Goal: Find specific page/section: Find specific page/section

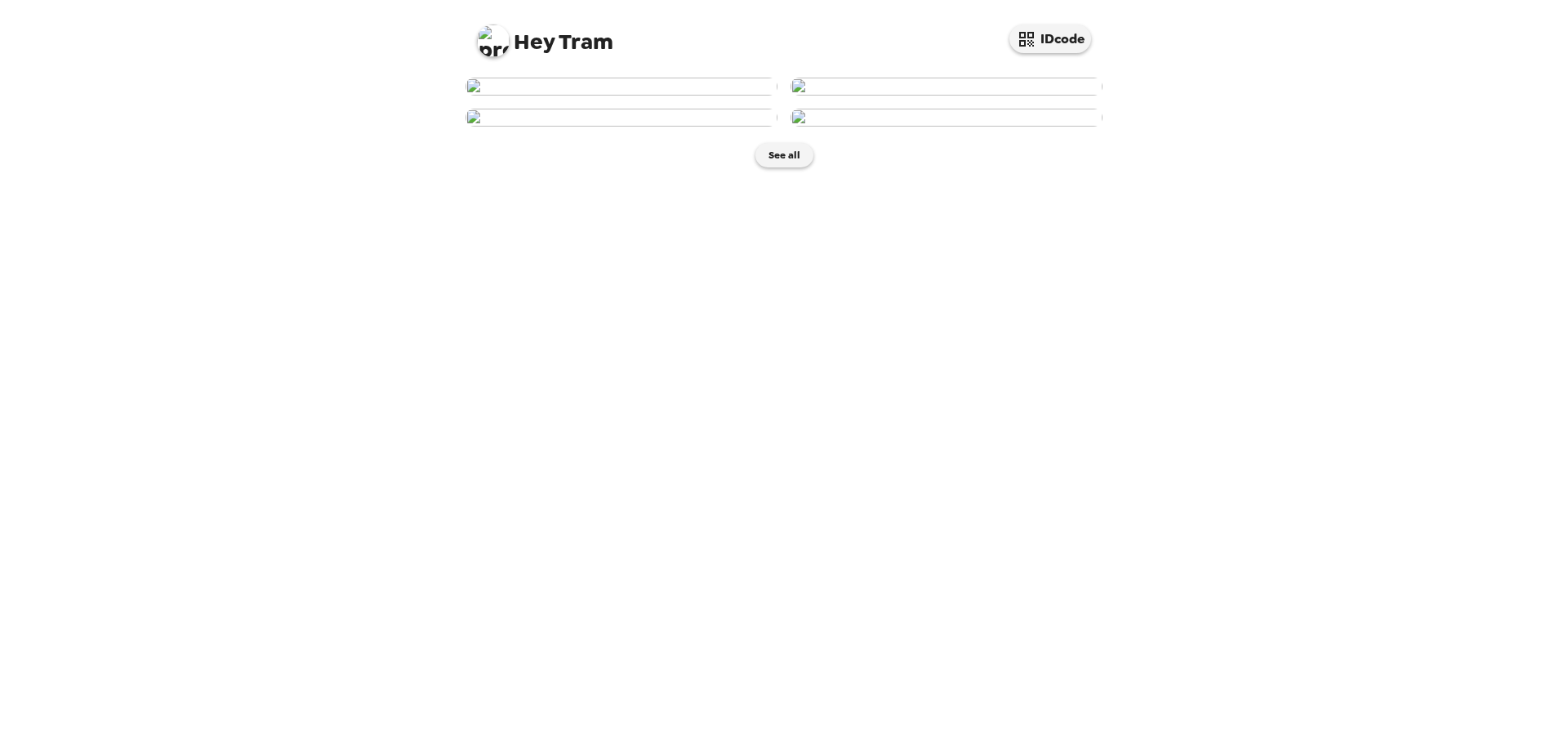
scroll to position [178, 0]
click at [991, 126] on img at bounding box center [946, 117] width 312 height 18
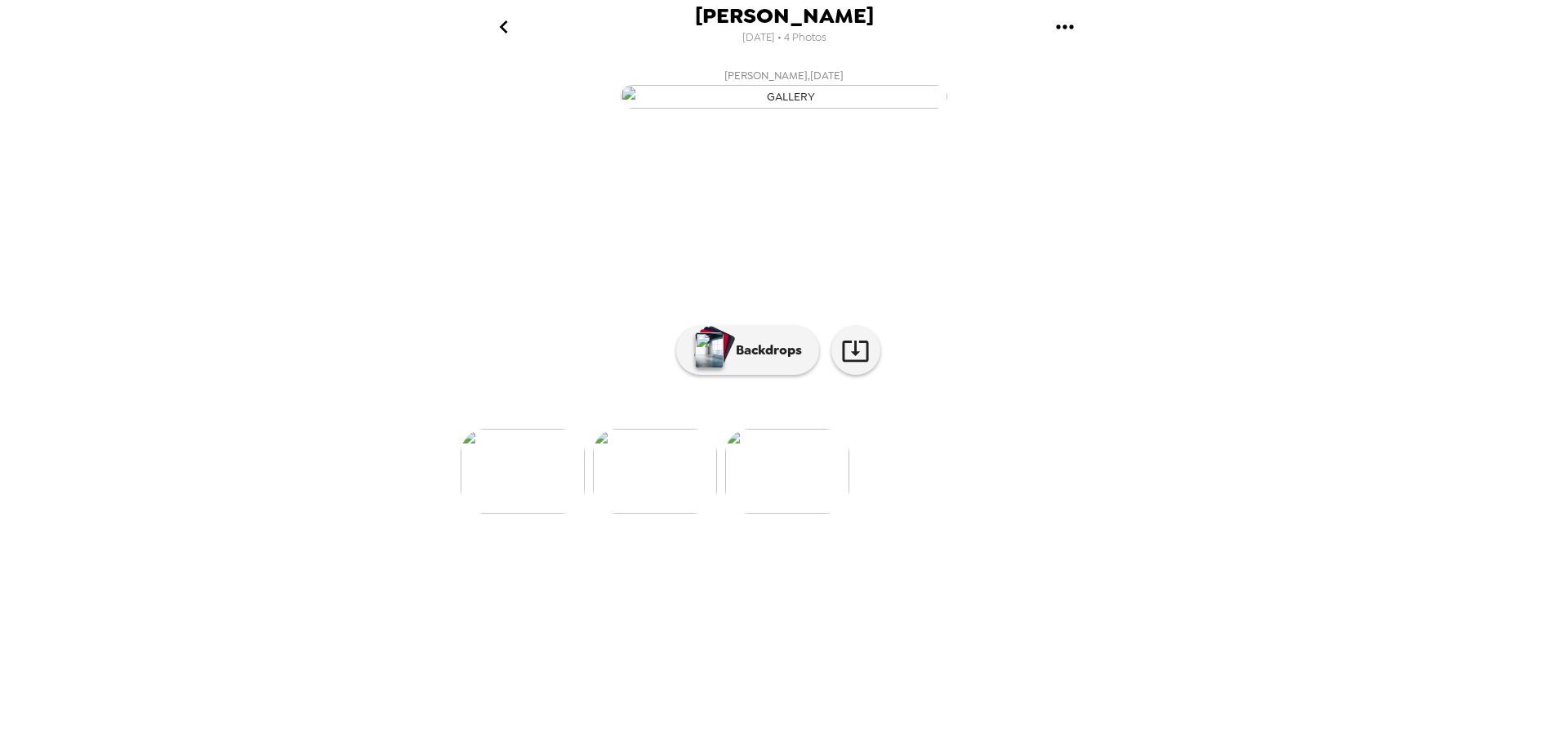
scroll to position [39, 0]
click at [761, 360] on p "Backdrops" at bounding box center [765, 350] width 74 height 20
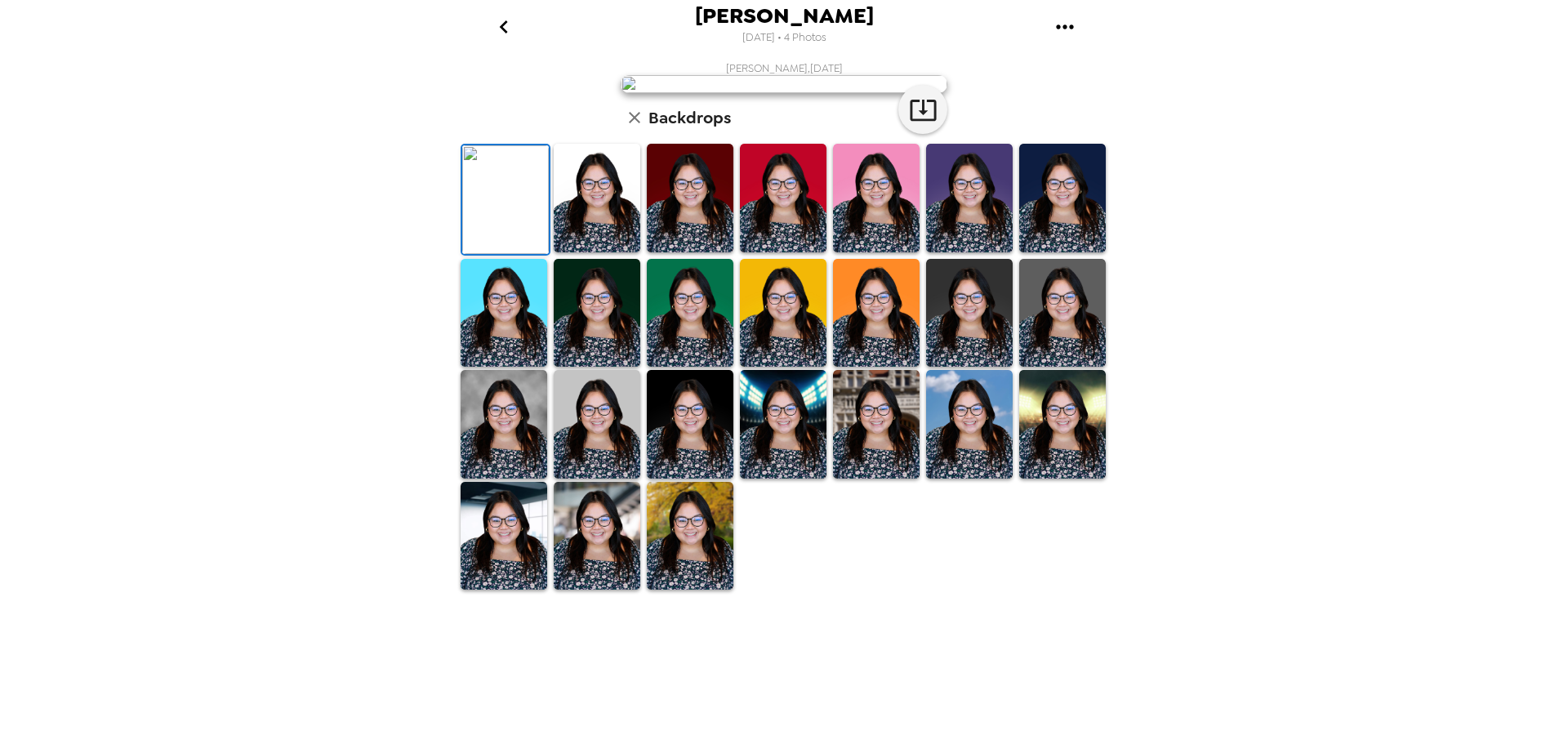
scroll to position [237, 0]
click at [568, 478] on img at bounding box center [596, 424] width 87 height 109
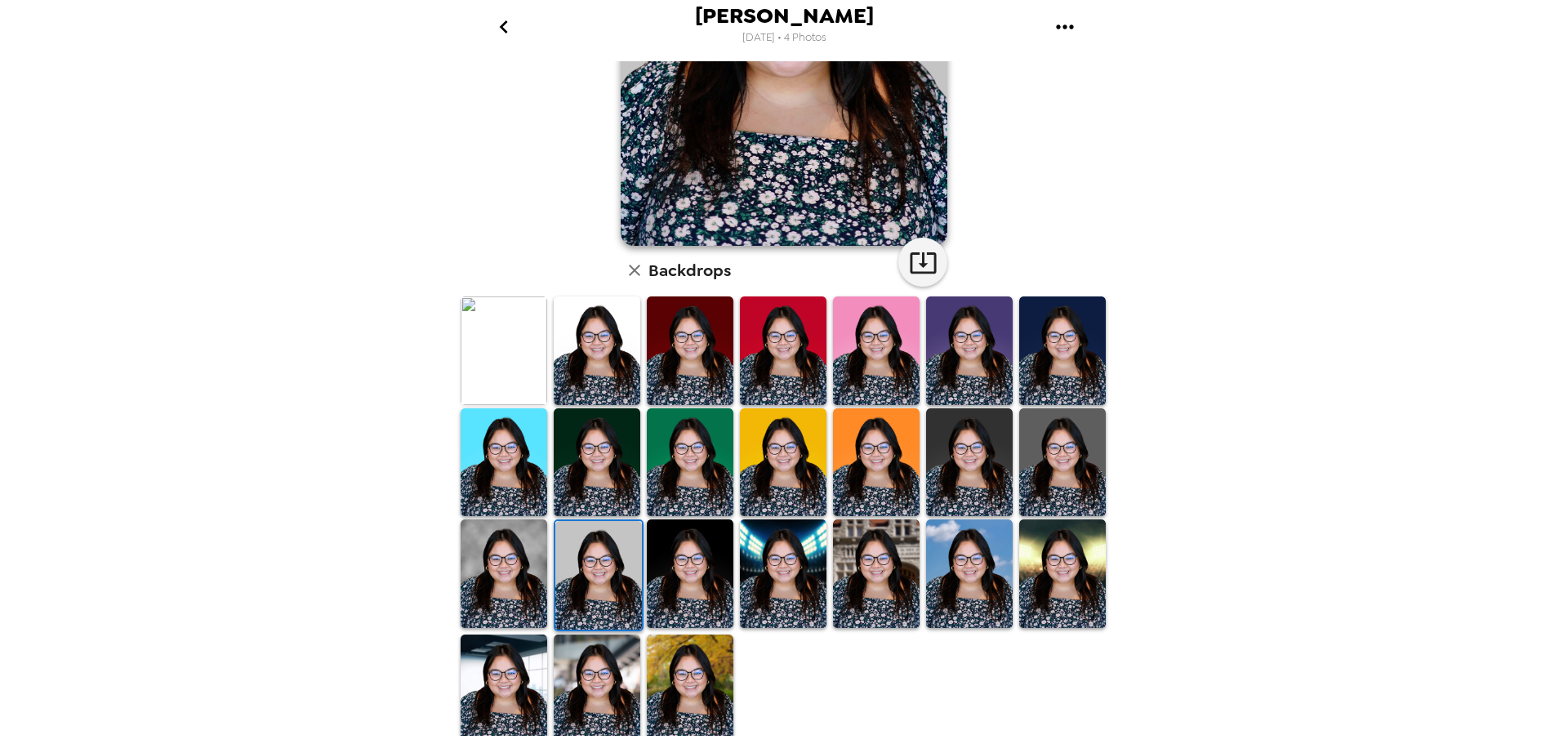
click at [930, 578] on img at bounding box center [969, 573] width 87 height 109
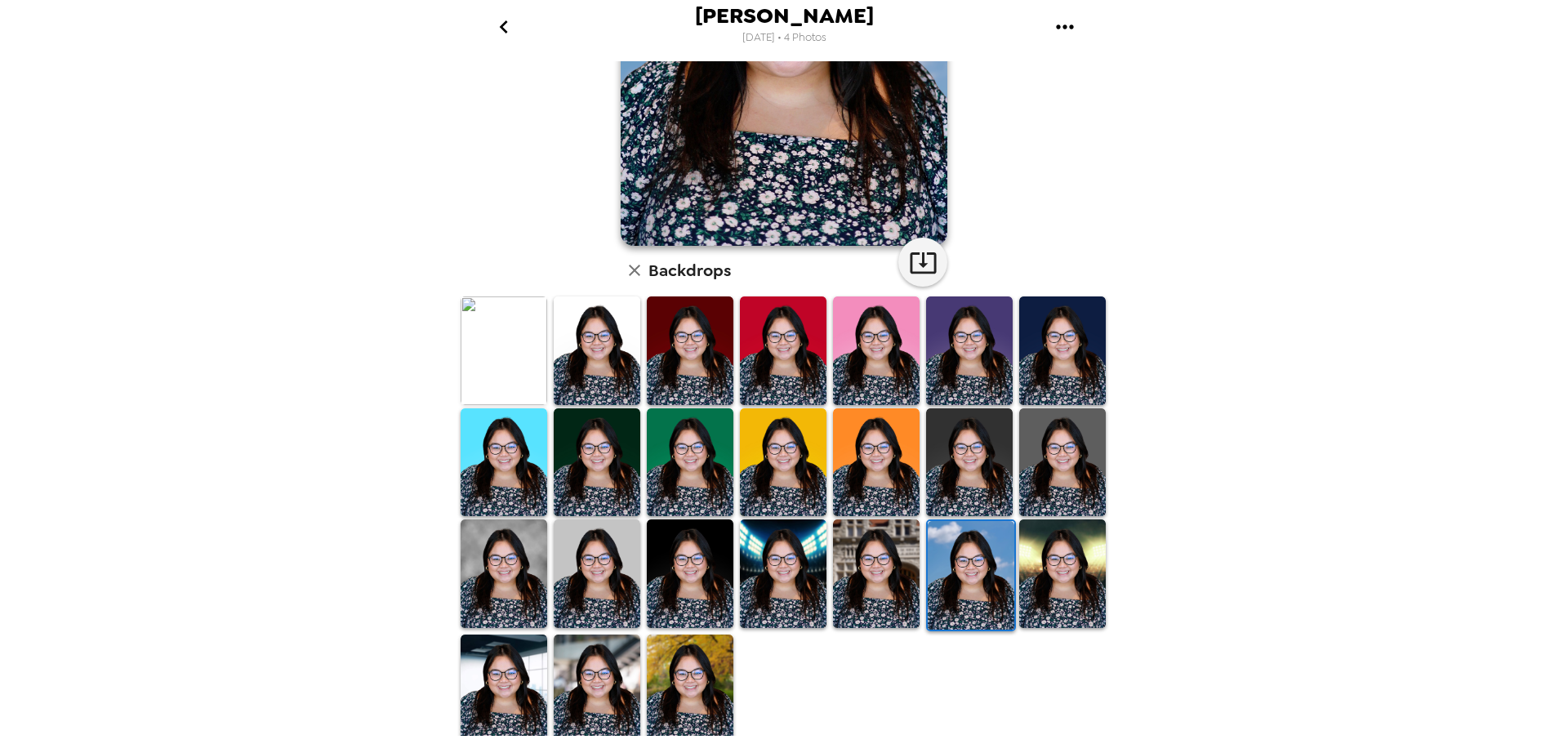
click at [504, 559] on img at bounding box center [503, 573] width 87 height 109
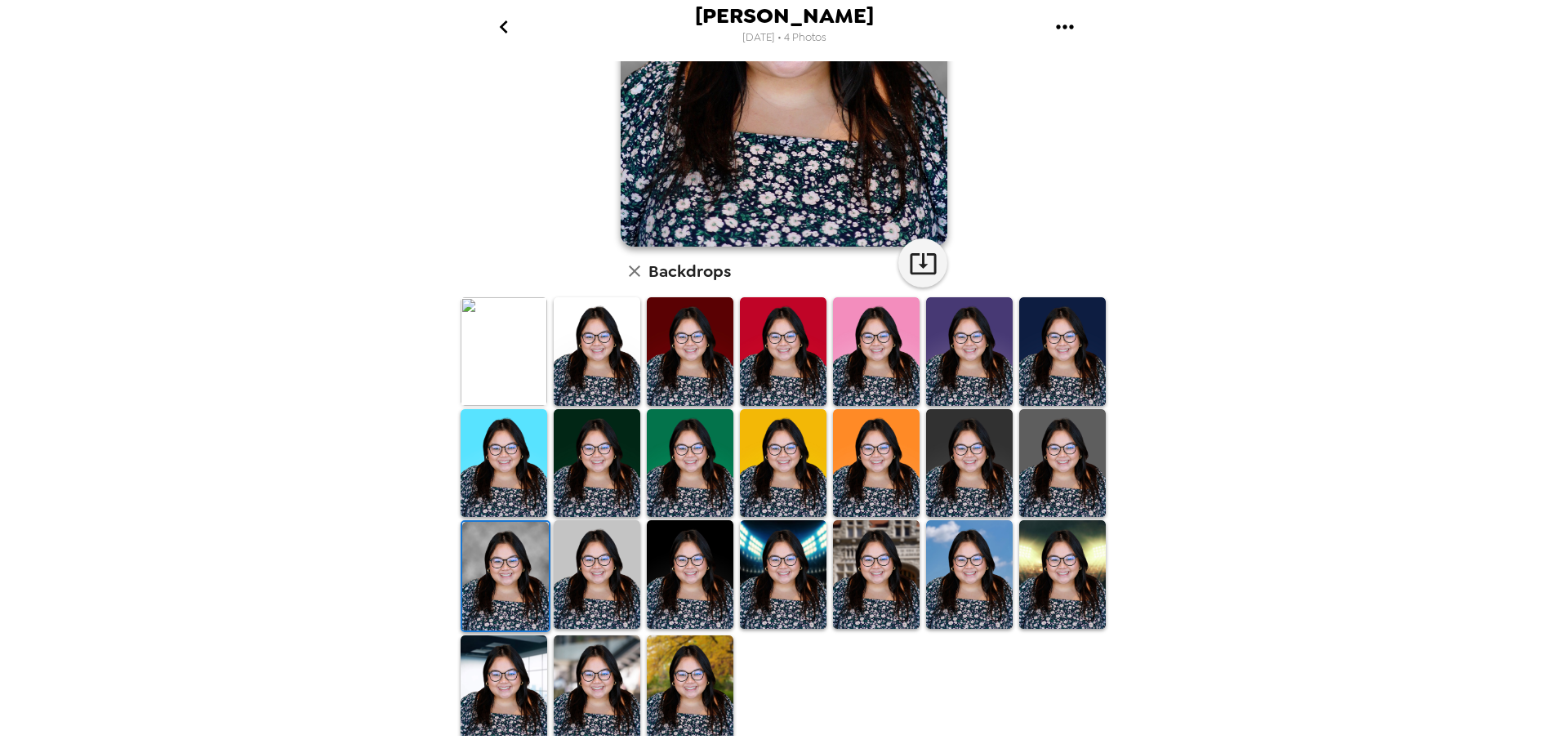
scroll to position [0, 0]
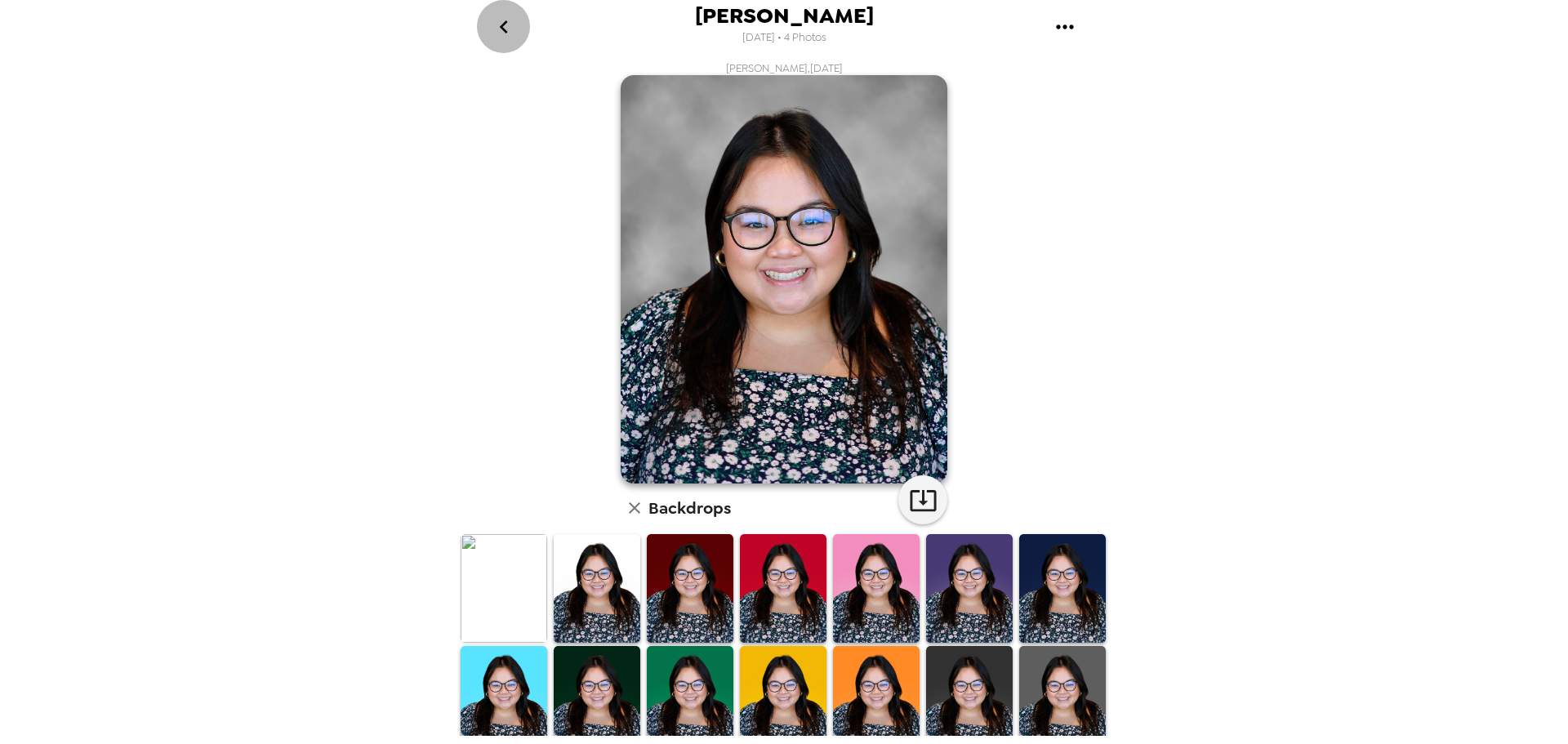
click at [505, 17] on icon "go back" at bounding box center [503, 27] width 26 height 26
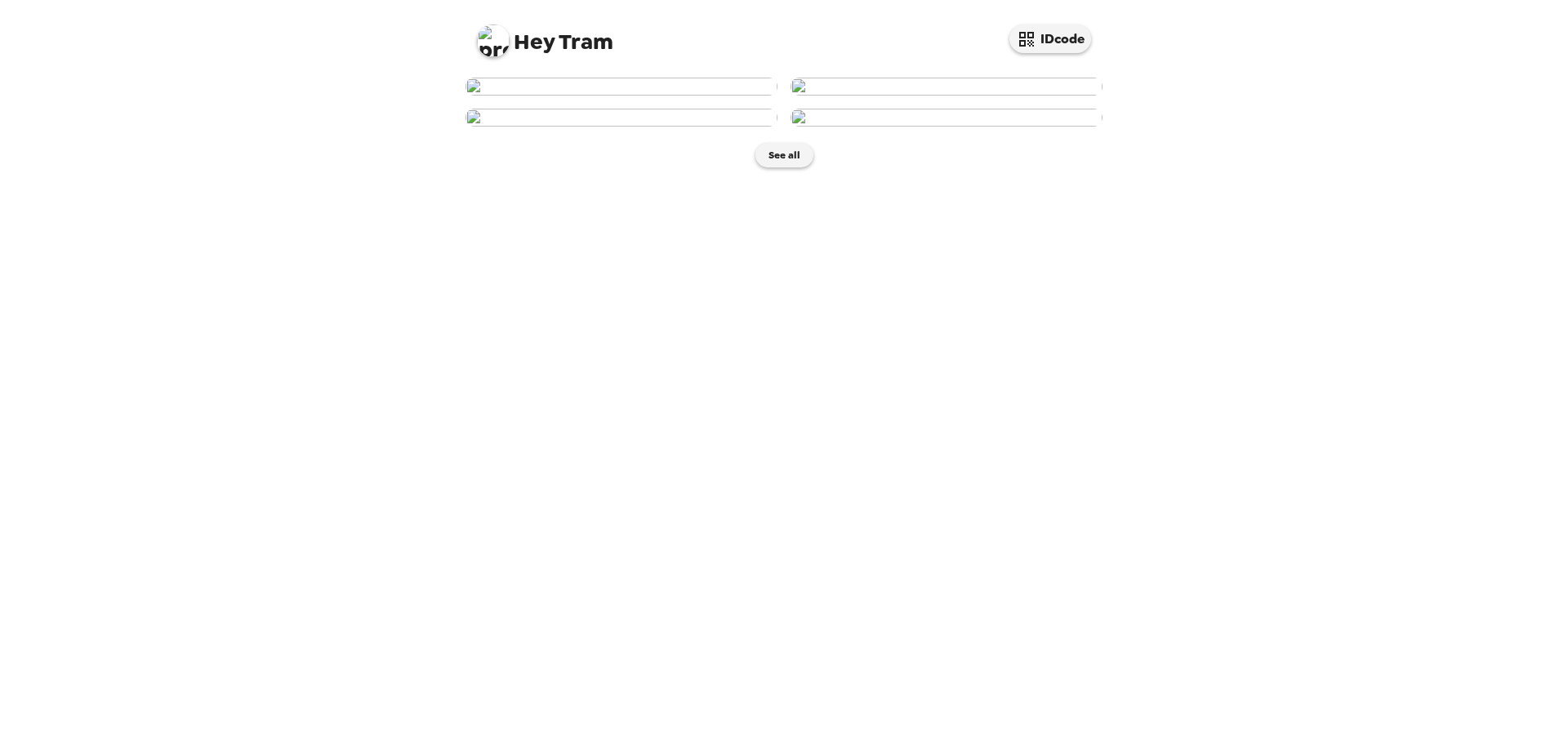
click at [1040, 96] on img at bounding box center [946, 86] width 312 height 18
